Goal: Information Seeking & Learning: Check status

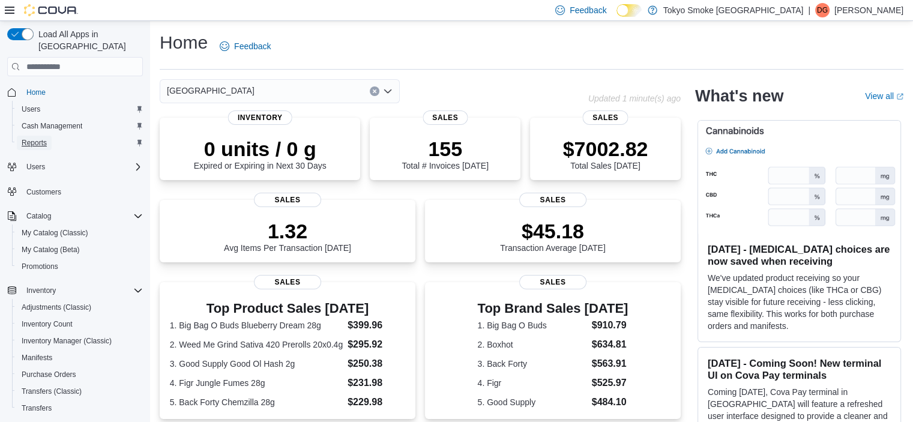
click at [38, 138] on span "Reports" at bounding box center [34, 143] width 25 height 10
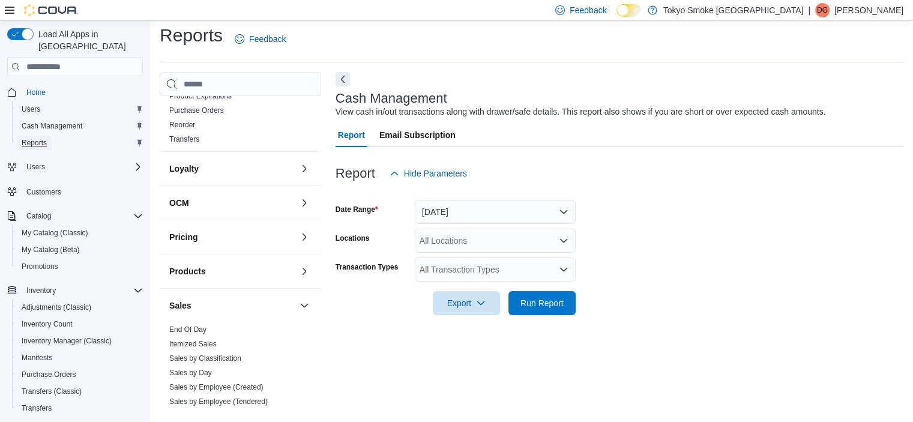
scroll to position [586, 0]
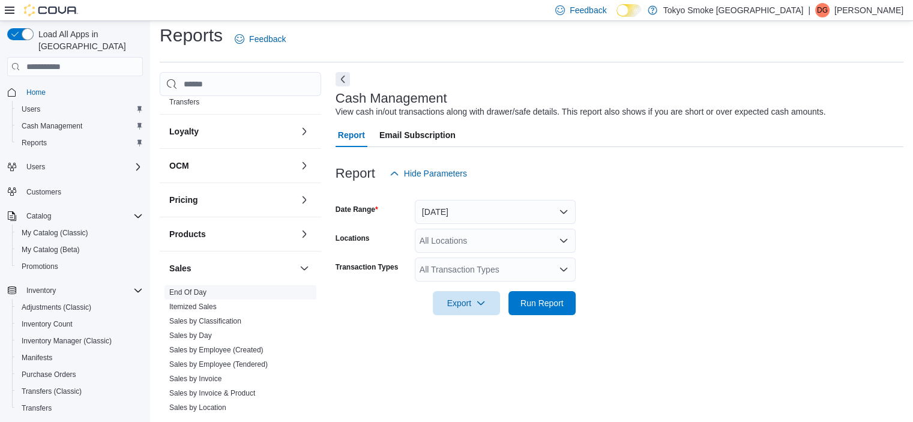
click at [191, 288] on link "End Of Day" at bounding box center [187, 292] width 37 height 8
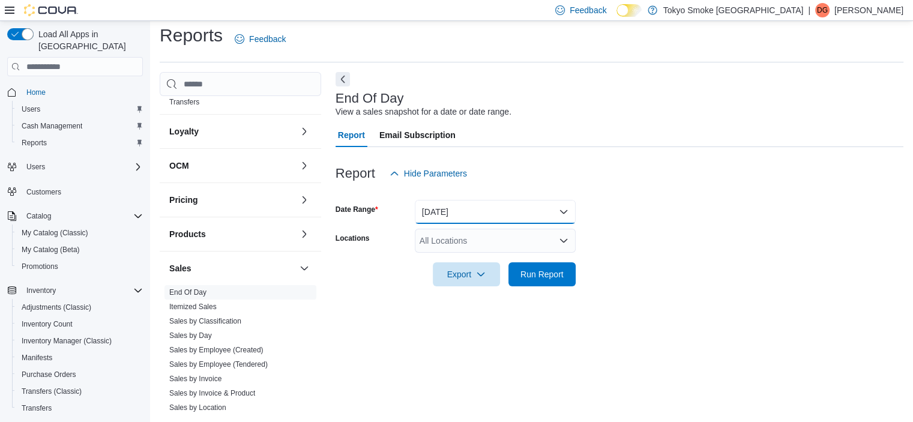
click at [559, 208] on button "Today" at bounding box center [495, 212] width 161 height 24
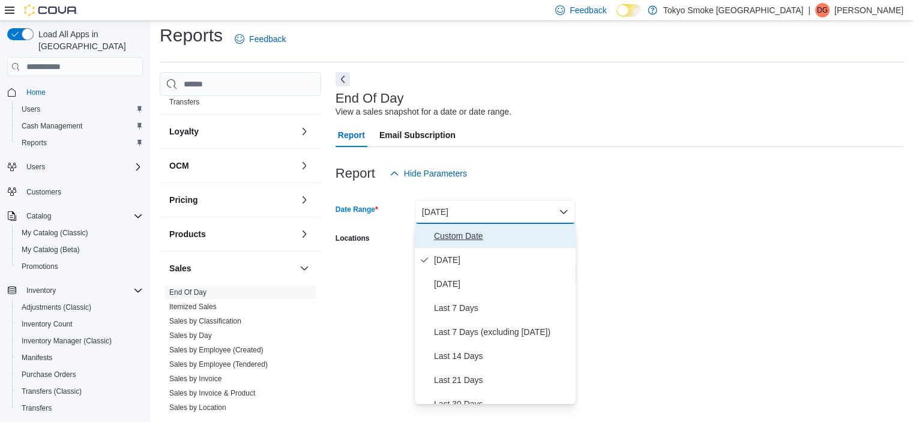
click at [474, 235] on span "Custom Date" at bounding box center [502, 236] width 137 height 14
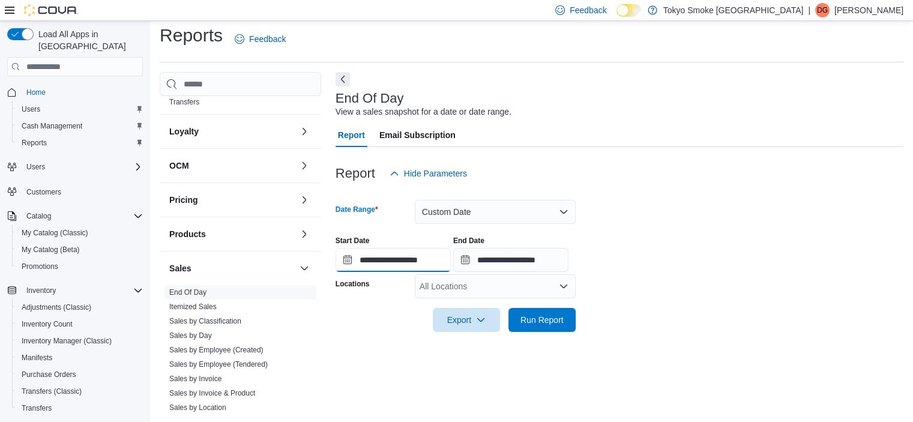
click at [338, 266] on input "**********" at bounding box center [393, 260] width 115 height 24
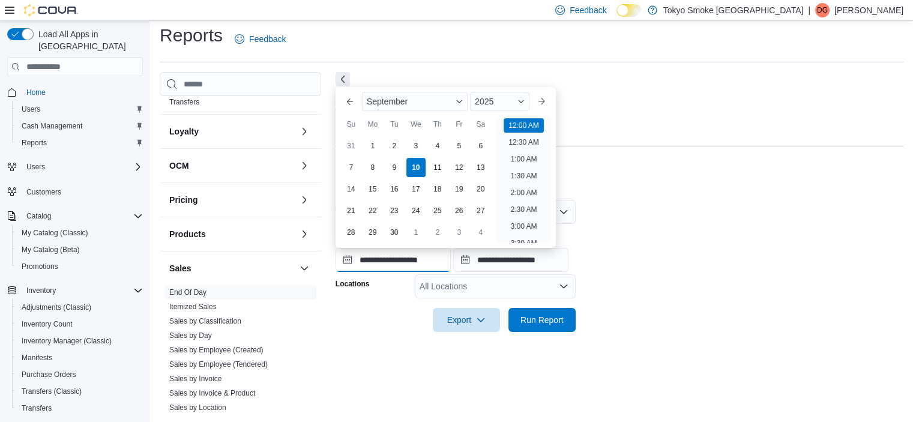
scroll to position [37, 0]
click at [374, 170] on div "8" at bounding box center [372, 167] width 21 height 21
type input "**********"
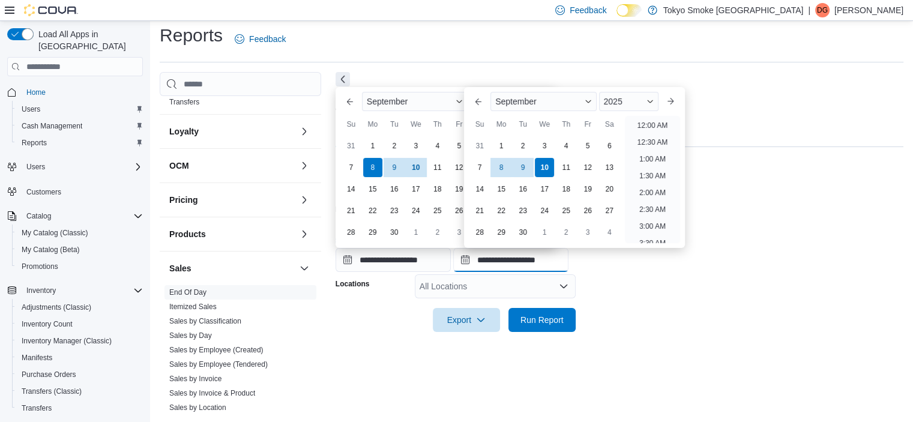
click at [478, 262] on input "**********" at bounding box center [510, 260] width 115 height 24
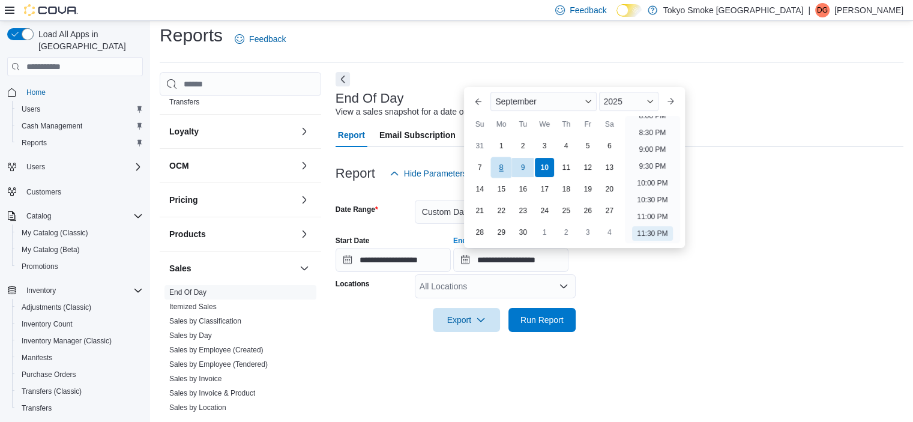
click at [507, 164] on div "8" at bounding box center [501, 167] width 21 height 21
type input "**********"
click at [660, 302] on div at bounding box center [620, 303] width 568 height 10
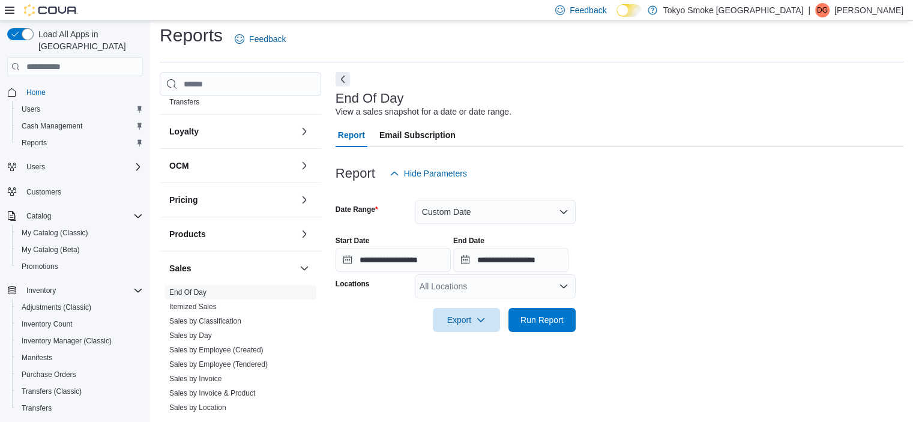
click at [565, 283] on icon "Open list of options" at bounding box center [564, 287] width 10 height 10
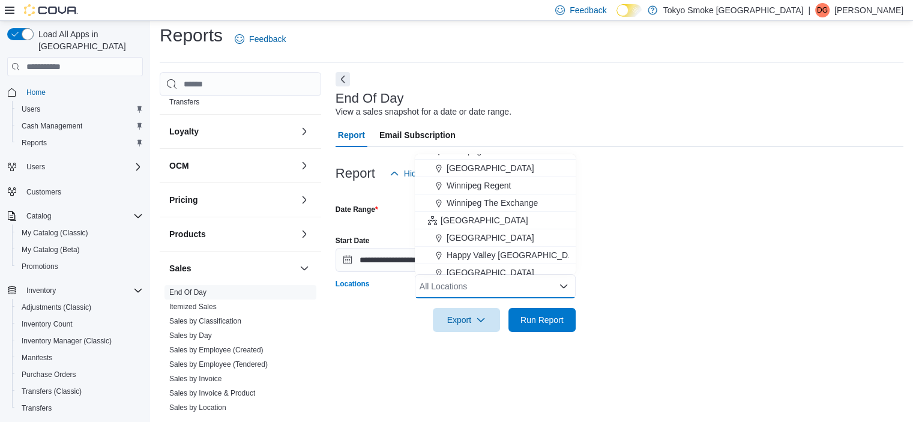
scroll to position [158, 0]
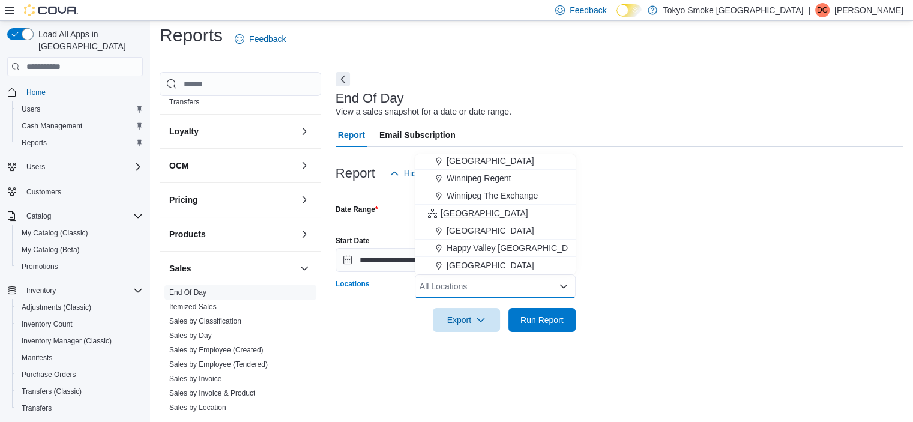
click at [493, 221] on button "Newfoundland" at bounding box center [495, 213] width 161 height 17
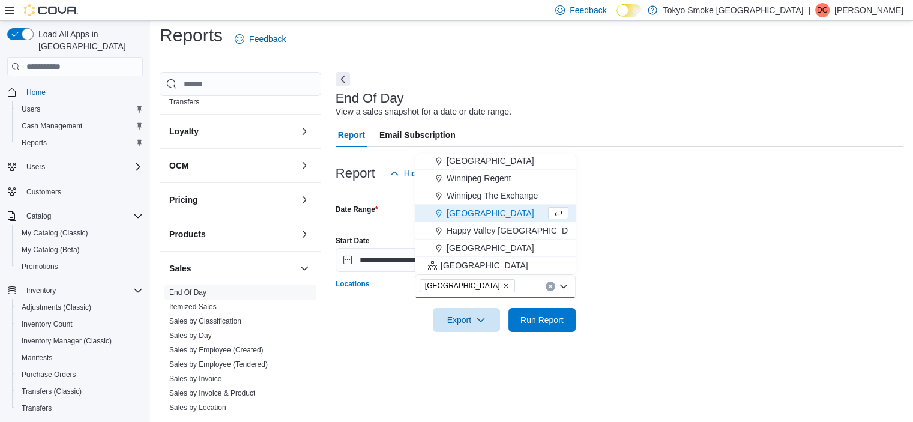
click at [491, 211] on span "[GEOGRAPHIC_DATA]" at bounding box center [491, 213] width 88 height 12
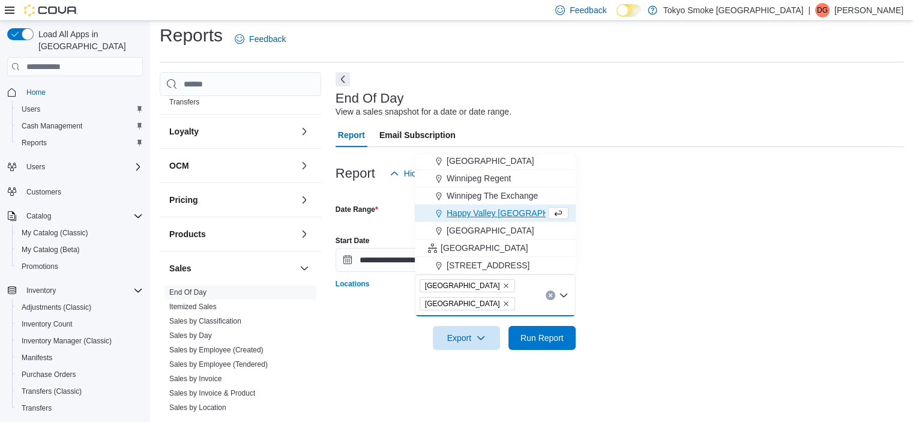
click at [502, 284] on icon "Remove Newfoundland from selection in this group" at bounding box center [505, 285] width 7 height 7
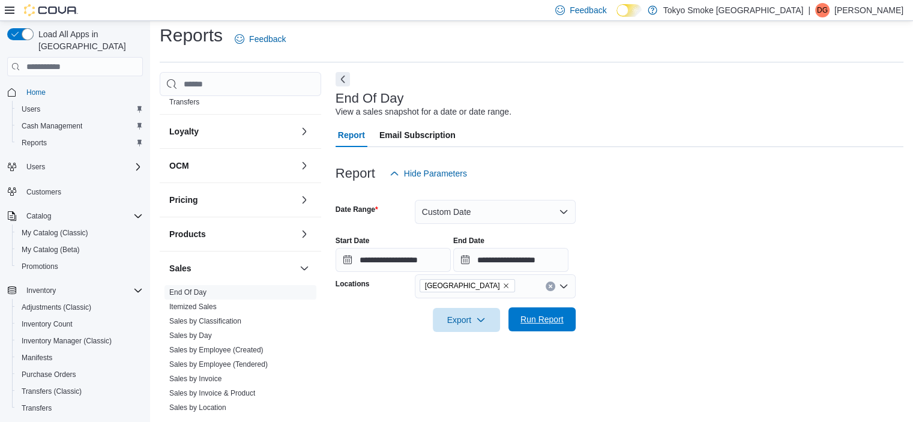
click at [547, 320] on span "Run Report" at bounding box center [541, 319] width 43 height 12
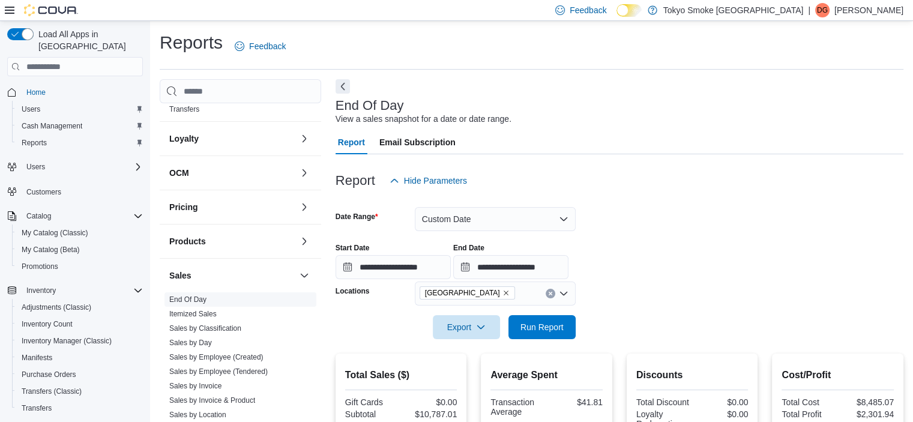
click at [196, 295] on link "End Of Day" at bounding box center [187, 299] width 37 height 8
click at [553, 209] on button "Custom Date" at bounding box center [495, 219] width 161 height 24
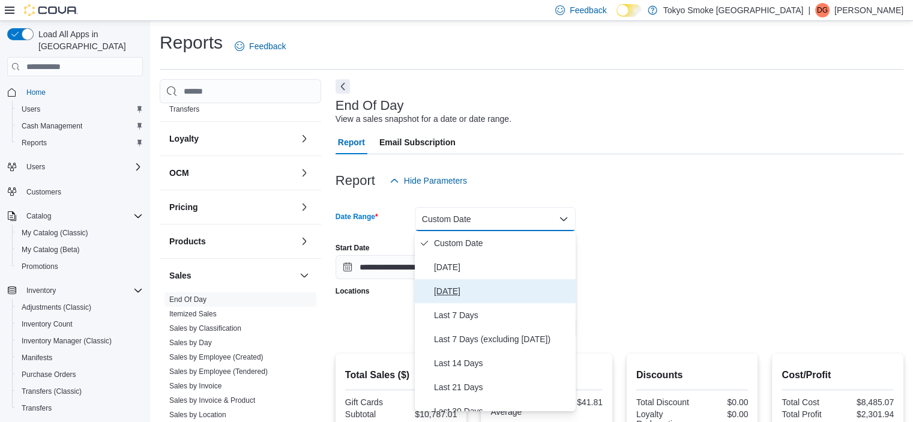
click at [453, 288] on span "Yesterday" at bounding box center [502, 291] width 137 height 14
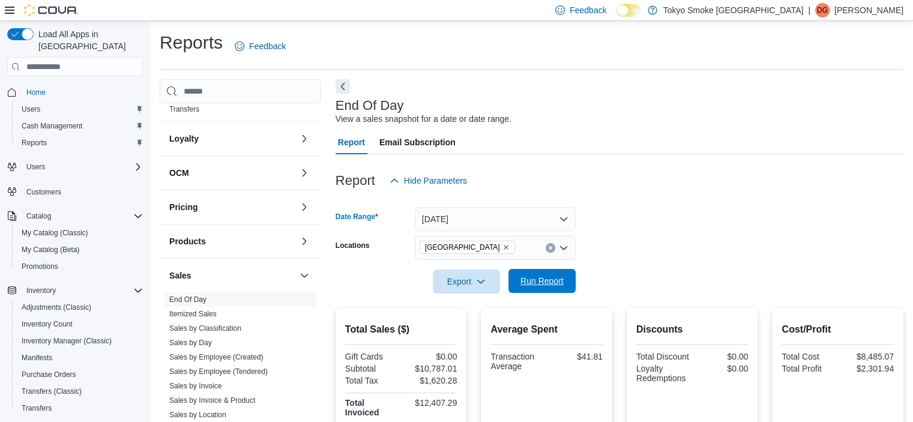
click at [562, 276] on span "Run Report" at bounding box center [541, 281] width 43 height 12
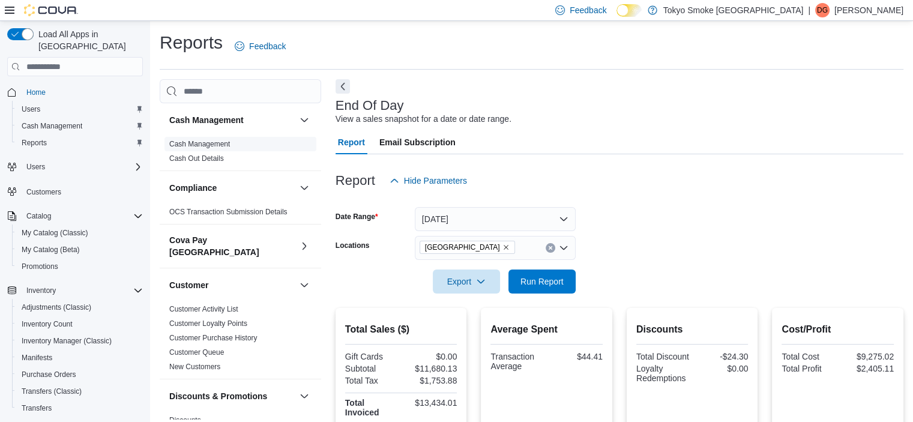
click at [195, 140] on link "Cash Management" at bounding box center [199, 144] width 61 height 8
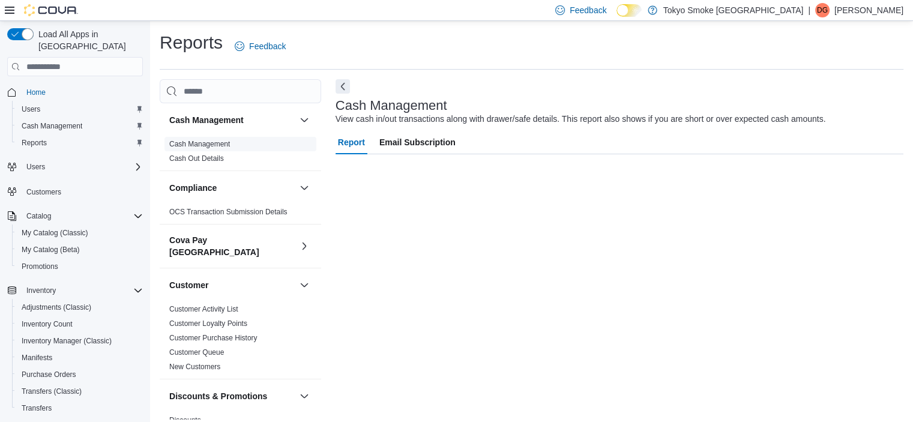
scroll to position [7, 0]
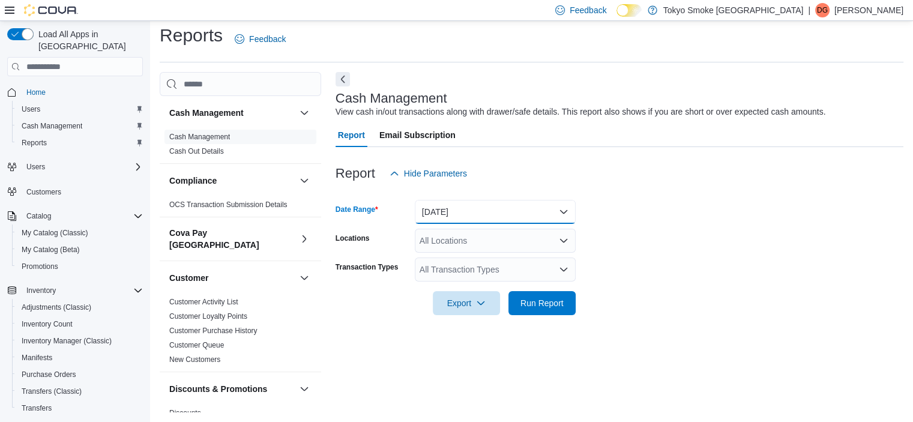
click at [567, 209] on button "Today" at bounding box center [495, 212] width 161 height 24
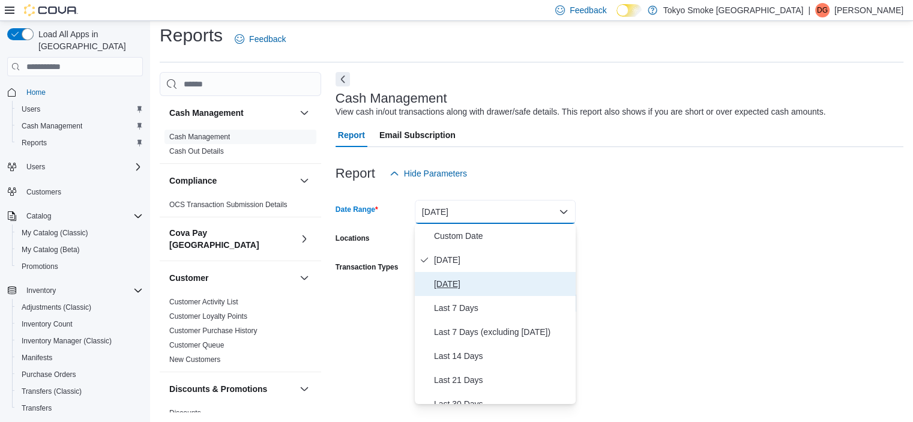
click at [469, 283] on span "Yesterday" at bounding box center [502, 284] width 137 height 14
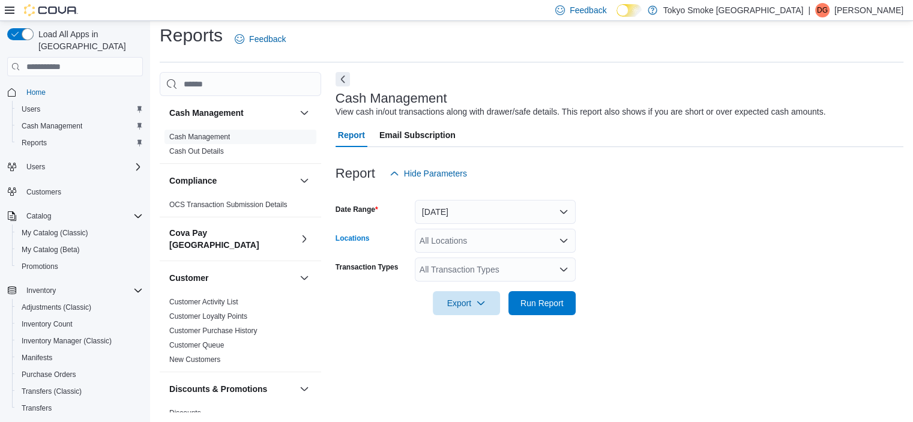
click at [559, 243] on icon "Open list of options" at bounding box center [564, 241] width 10 height 10
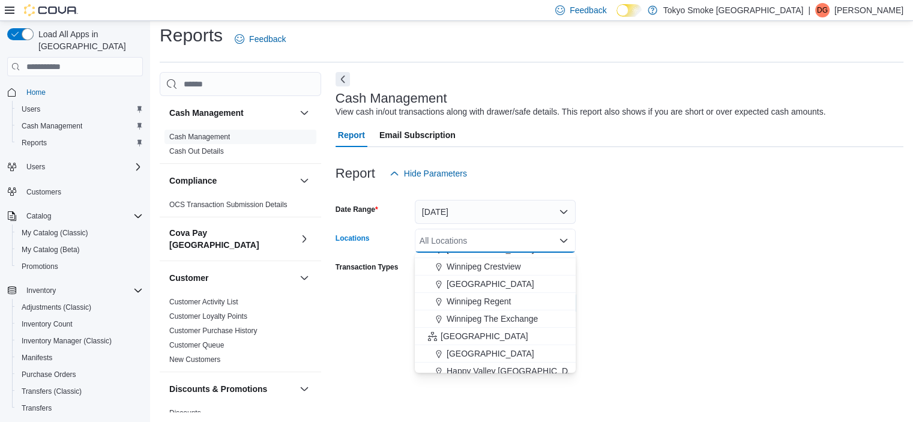
scroll to position [134, 0]
click at [479, 347] on span "[GEOGRAPHIC_DATA]" at bounding box center [491, 353] width 88 height 12
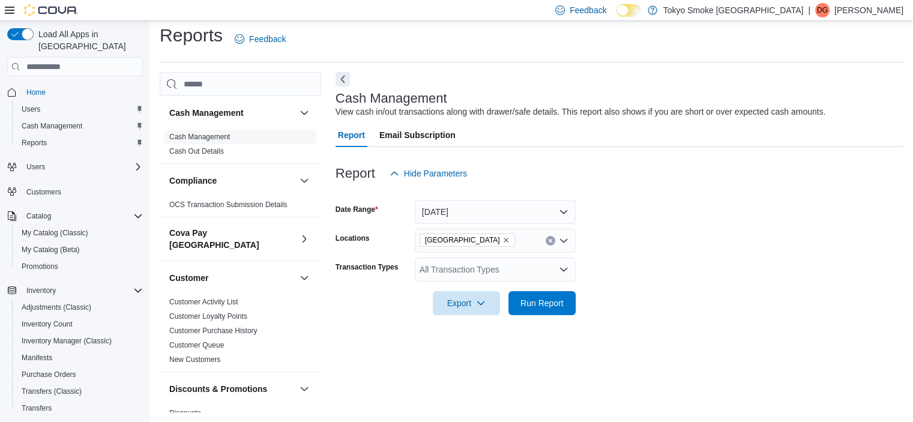
click at [637, 256] on form "Date Range Yesterday Locations Conception Bay Highway Transaction Types All Tra…" at bounding box center [620, 250] width 568 height 130
click at [556, 271] on div "All Transaction Types" at bounding box center [495, 270] width 161 height 24
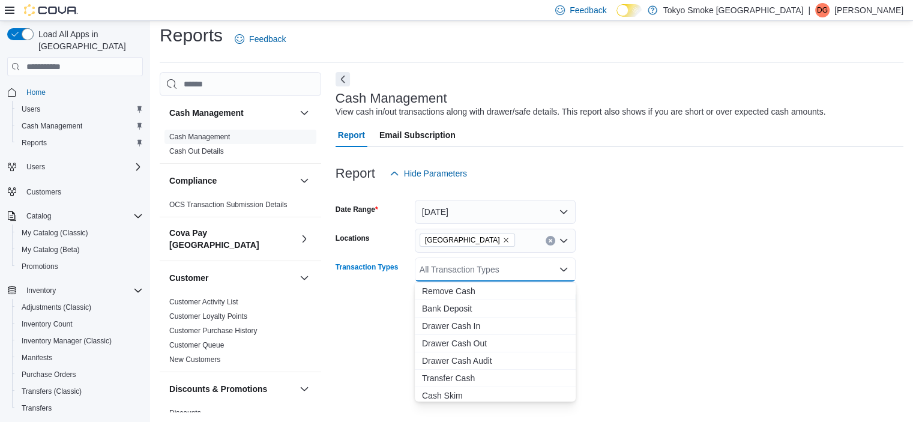
scroll to position [71, 0]
click at [454, 381] on button "Transfer Cash" at bounding box center [495, 375] width 161 height 17
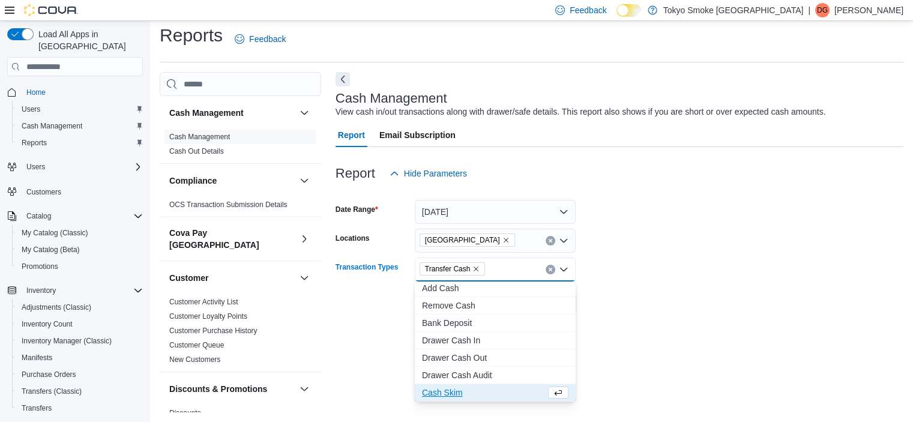
scroll to position [54, 0]
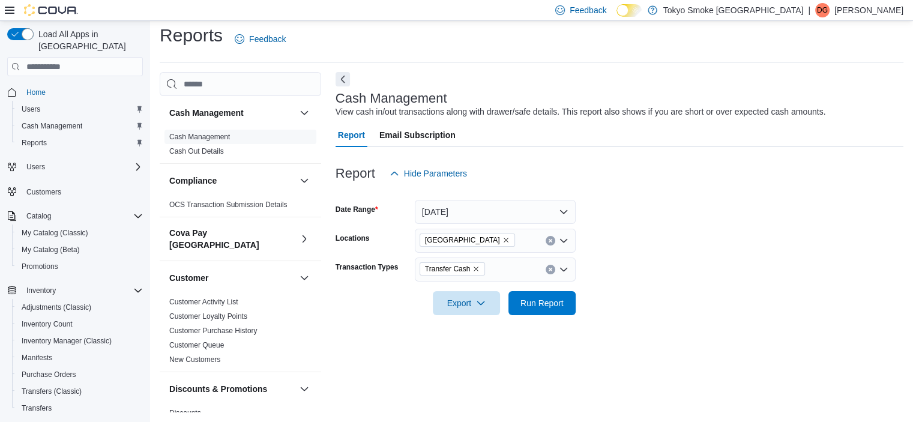
click at [683, 245] on form "Date Range Yesterday Locations Conception Bay Highway Transaction Types Transfe…" at bounding box center [620, 250] width 568 height 130
click at [555, 306] on span "Run Report" at bounding box center [541, 303] width 43 height 12
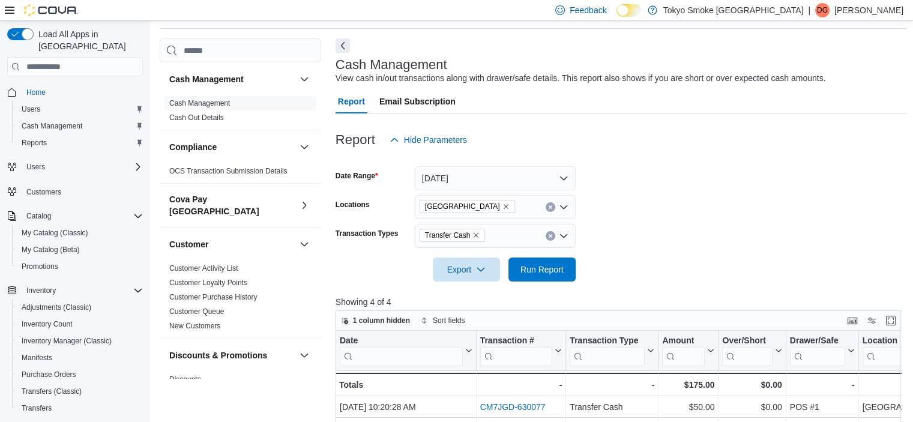
scroll to position [41, 0]
click at [59, 367] on span "Purchase Orders" at bounding box center [49, 374] width 55 height 14
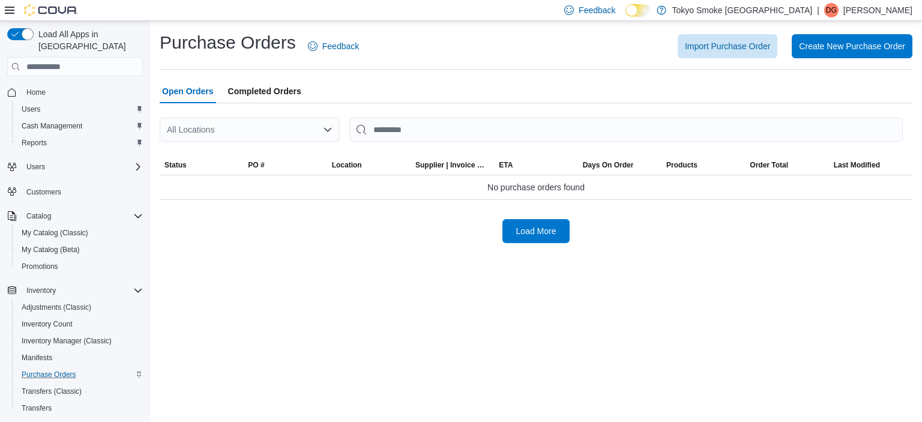
click at [324, 124] on div "All Locations" at bounding box center [250, 130] width 180 height 24
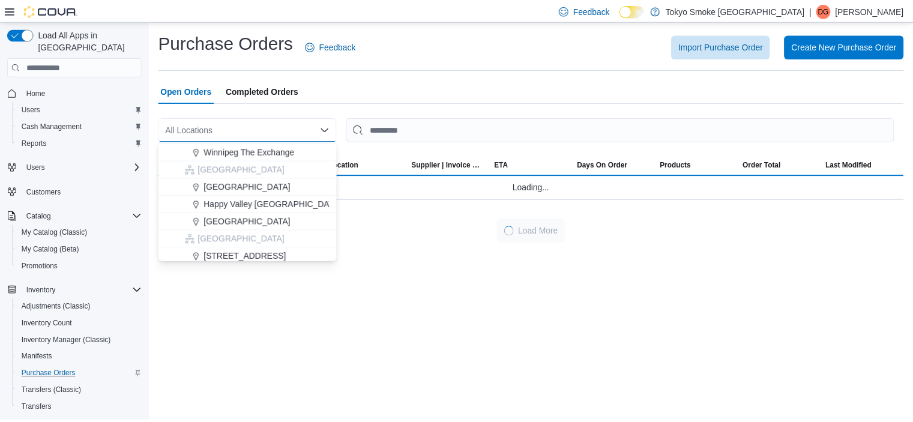
scroll to position [191, 0]
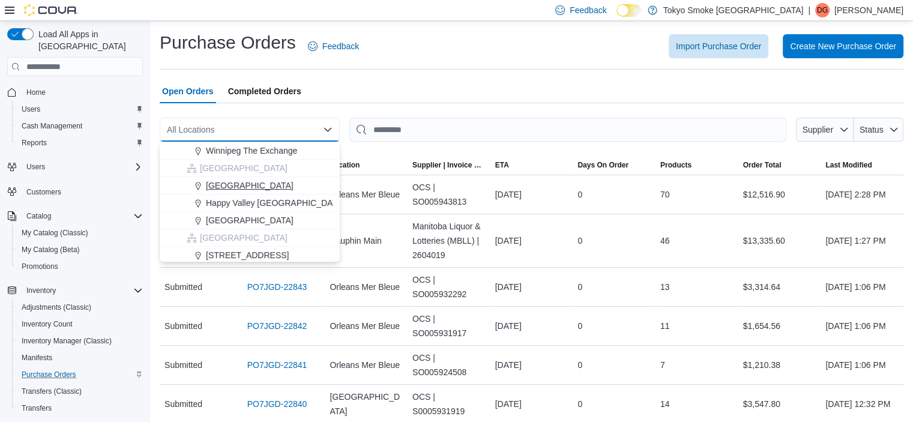
click at [259, 186] on span "[GEOGRAPHIC_DATA]" at bounding box center [250, 185] width 88 height 12
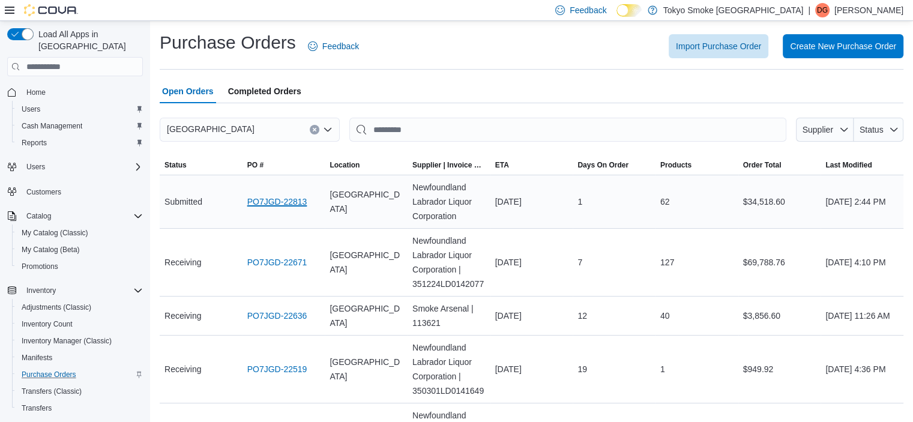
click at [280, 201] on link "PO7JGD-22813" at bounding box center [277, 201] width 60 height 14
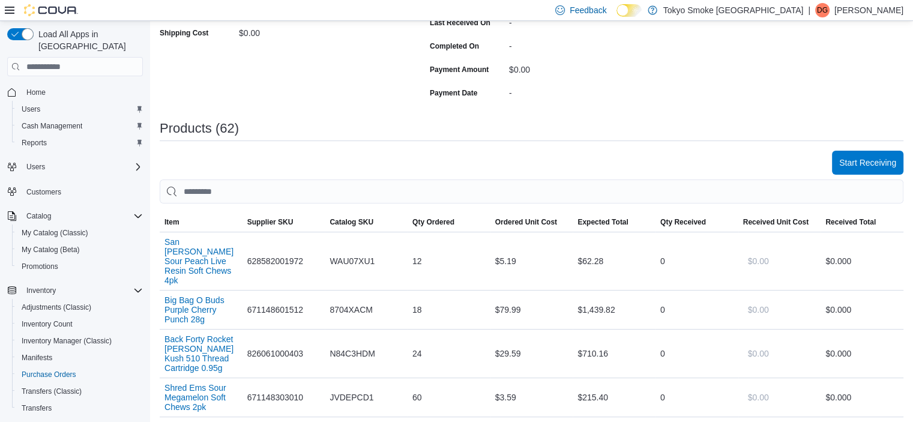
scroll to position [262, 0]
click at [187, 222] on span "Item" at bounding box center [201, 221] width 83 height 19
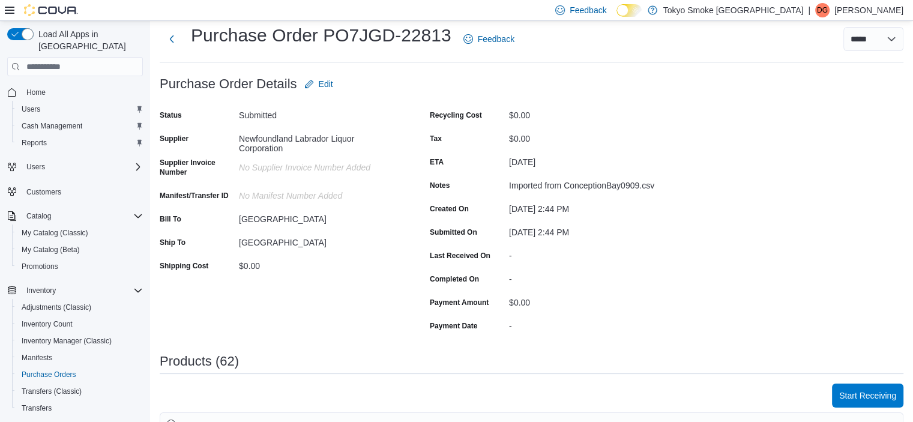
scroll to position [26, 0]
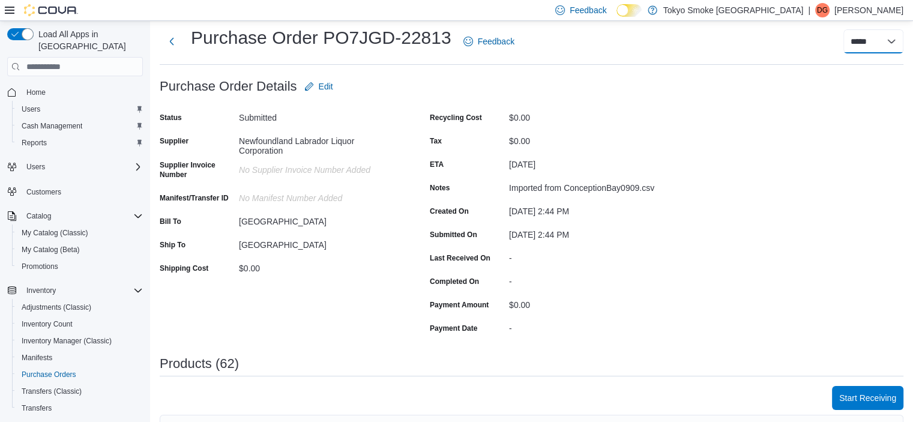
click at [874, 47] on select "**********" at bounding box center [873, 41] width 60 height 24
select select "**********"
click at [852, 29] on select "**********" at bounding box center [873, 41] width 60 height 24
select select
